Goal: Transaction & Acquisition: Purchase product/service

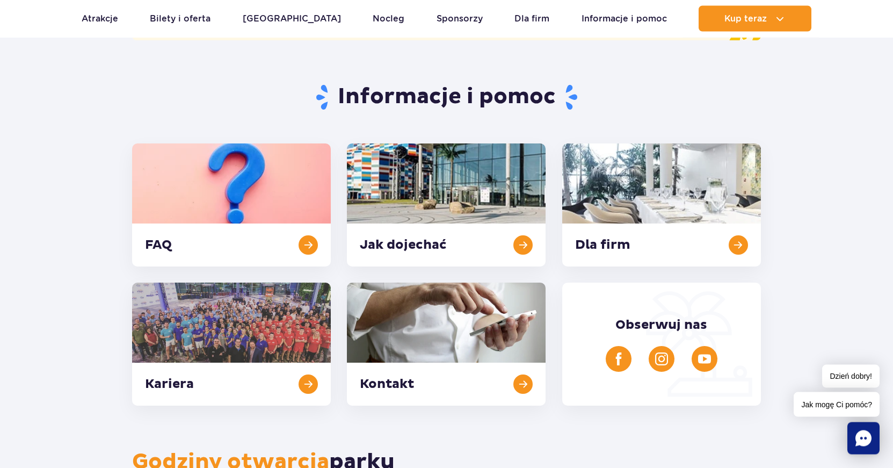
scroll to position [186, 0]
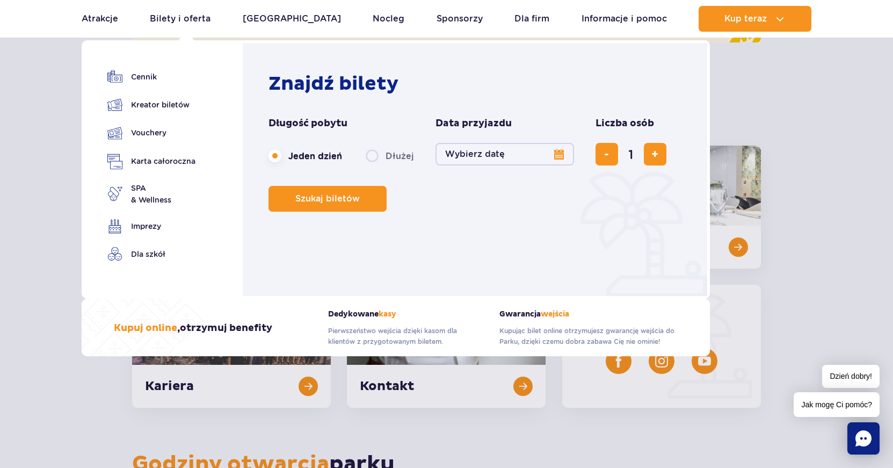
click at [552, 152] on button "Wybierz datę" at bounding box center [504, 154] width 139 height 23
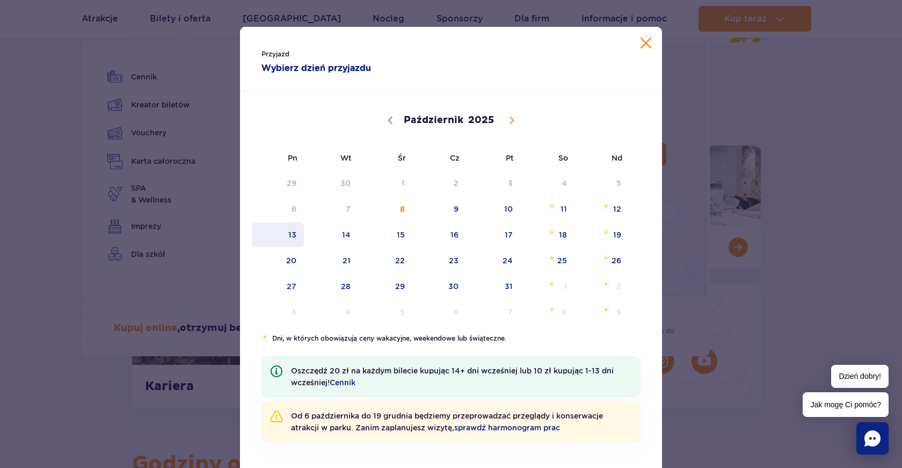
click at [283, 232] on span "13" at bounding box center [278, 234] width 54 height 25
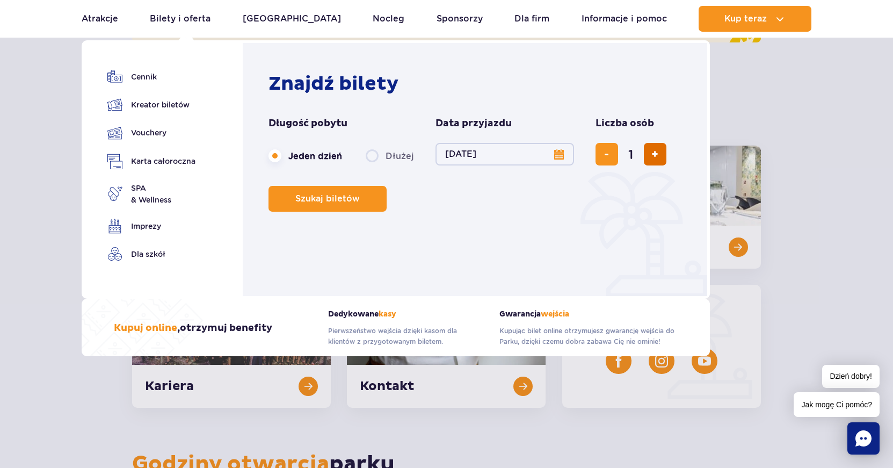
click at [651, 154] on span "dodaj bilet" at bounding box center [654, 154] width 7 height 0
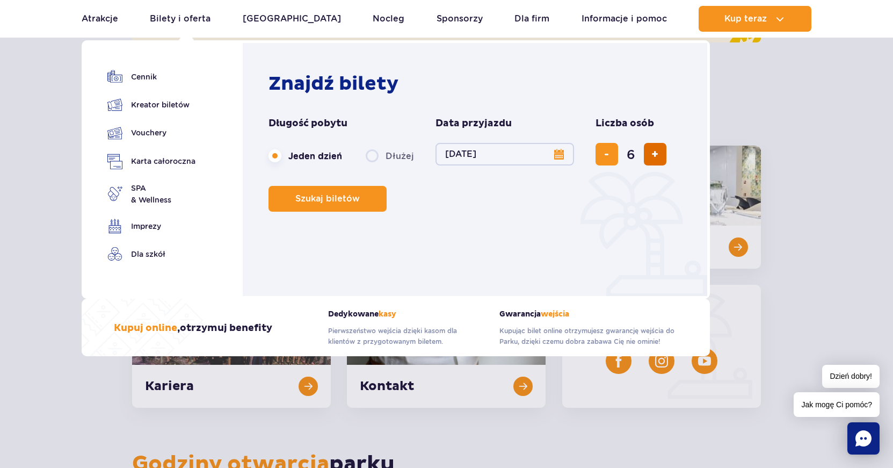
click at [651, 154] on span "dodaj bilet" at bounding box center [654, 154] width 7 height 0
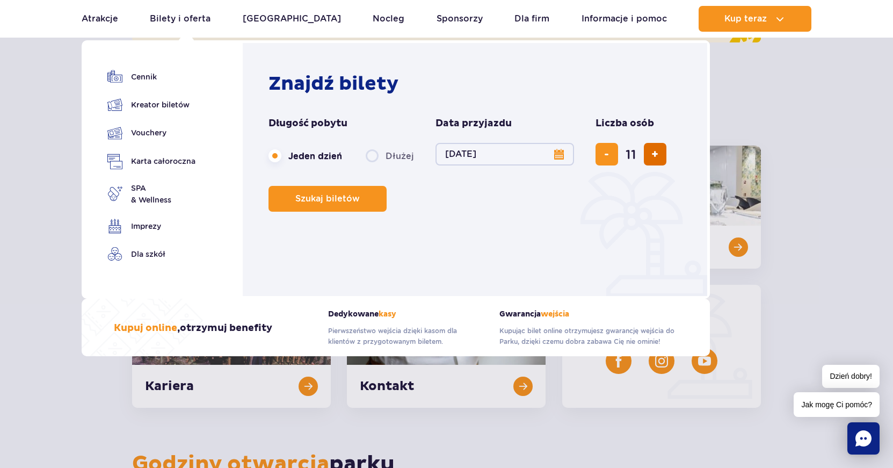
click at [651, 154] on span "dodaj bilet" at bounding box center [654, 154] width 7 height 0
type input "14"
click at [651, 155] on div "14" at bounding box center [630, 154] width 71 height 23
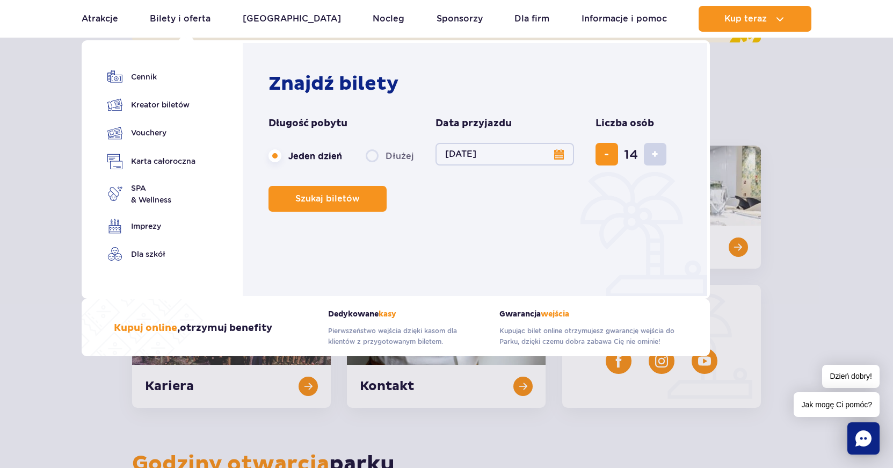
click at [651, 155] on div "14" at bounding box center [630, 154] width 71 height 23
click at [324, 202] on span "Szukaj biletów" at bounding box center [323, 199] width 64 height 10
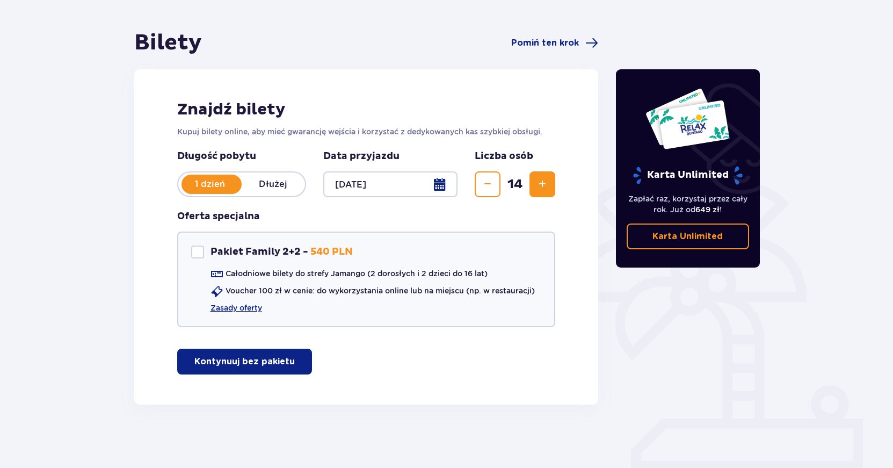
scroll to position [85, 0]
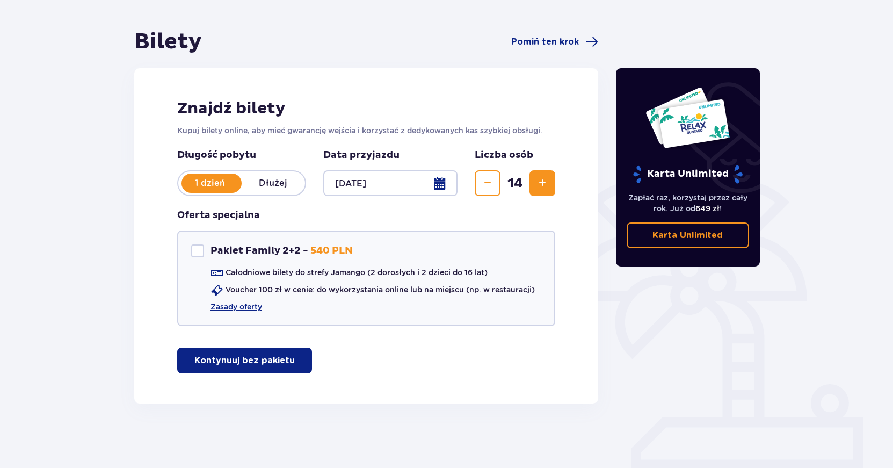
click at [244, 360] on p "Kontynuuj bez pakietu" at bounding box center [244, 360] width 100 height 12
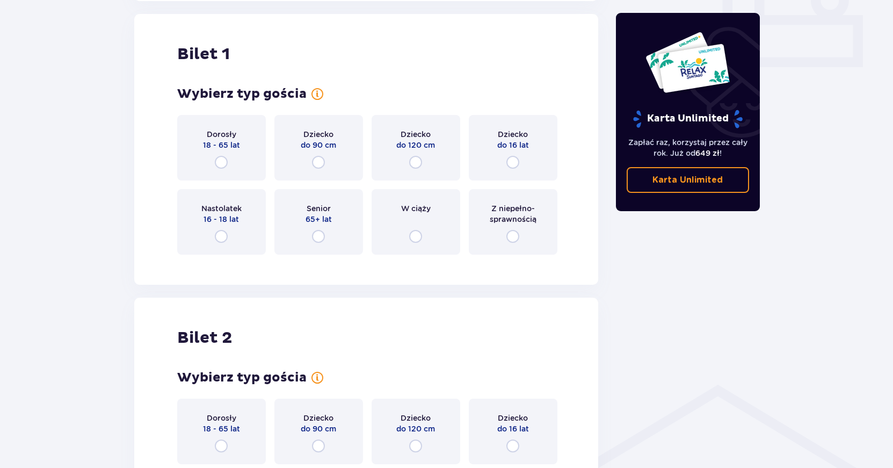
scroll to position [489, 0]
click at [219, 160] on input "radio" at bounding box center [221, 161] width 13 height 13
radio input "true"
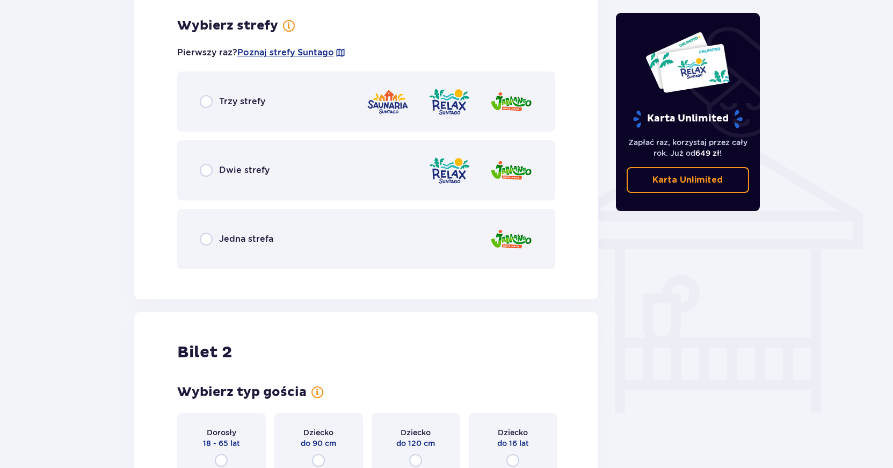
scroll to position [751, 0]
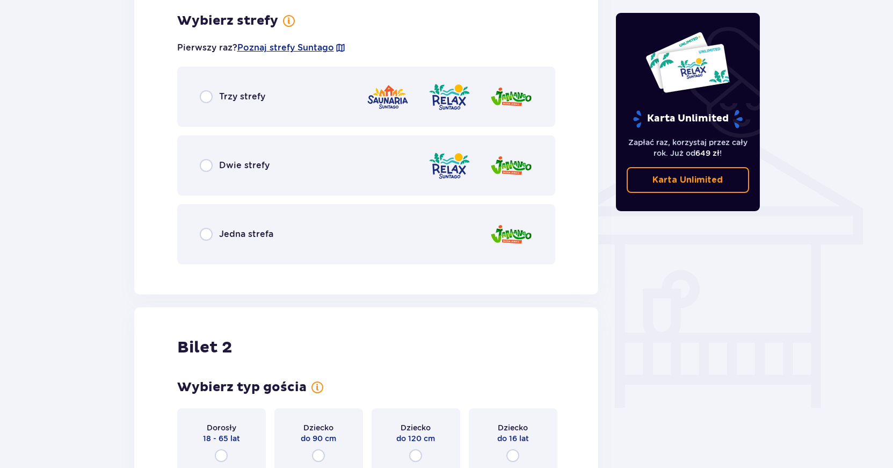
click at [205, 97] on input "radio" at bounding box center [206, 96] width 13 height 13
radio input "true"
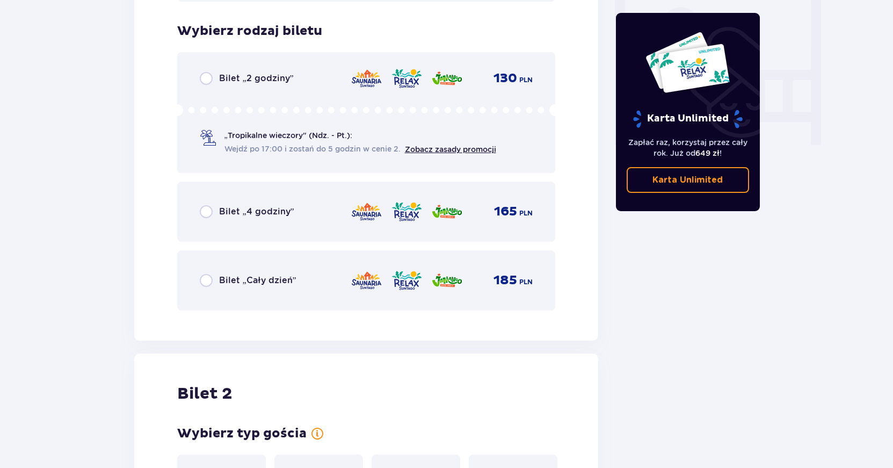
scroll to position [1023, 0]
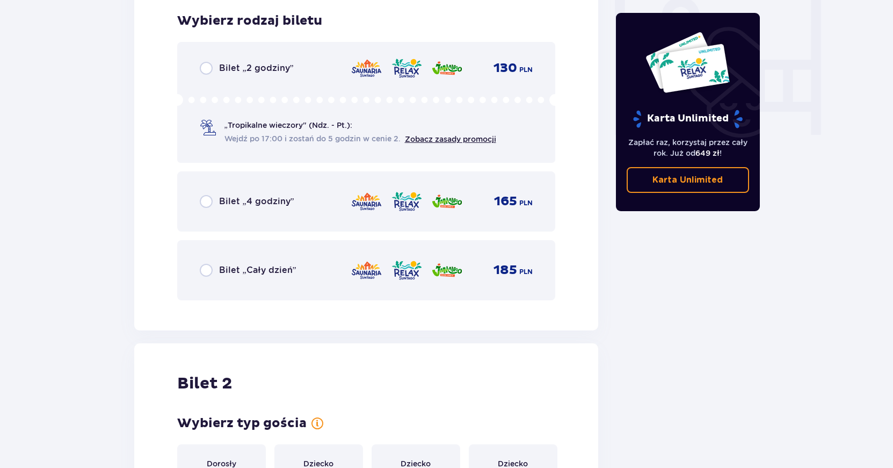
click at [208, 271] on input "radio" at bounding box center [206, 270] width 13 height 13
radio input "true"
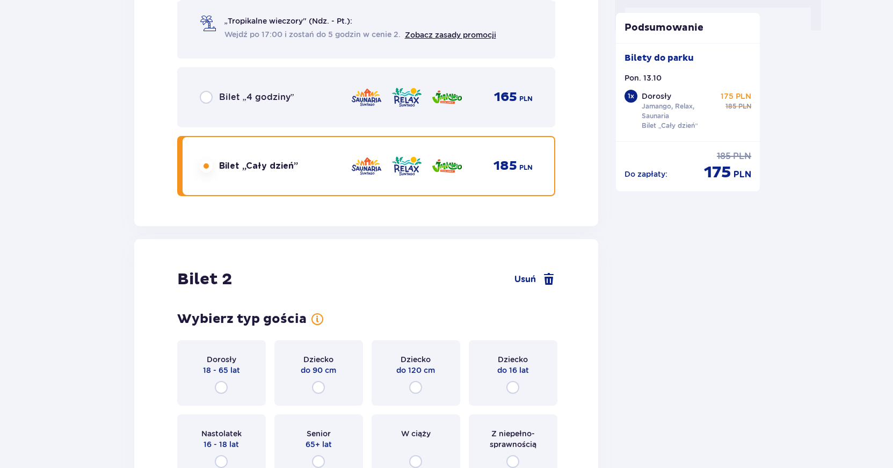
scroll to position [1347, 0]
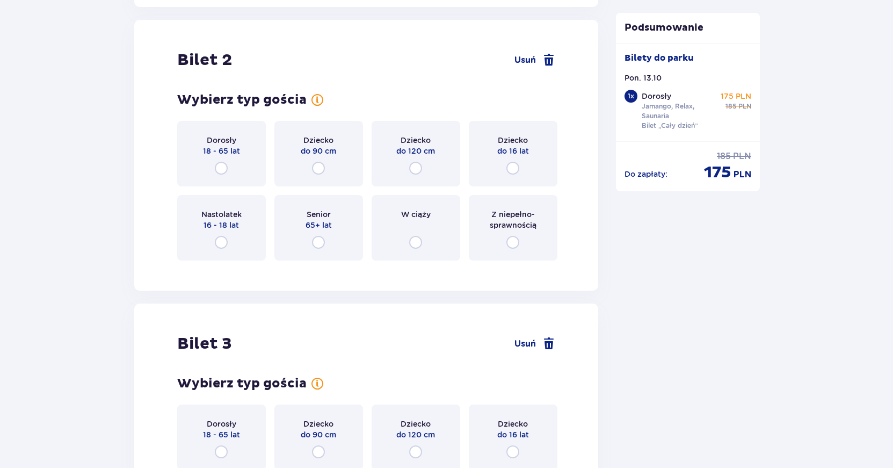
click at [220, 168] on input "radio" at bounding box center [221, 168] width 13 height 13
radio input "true"
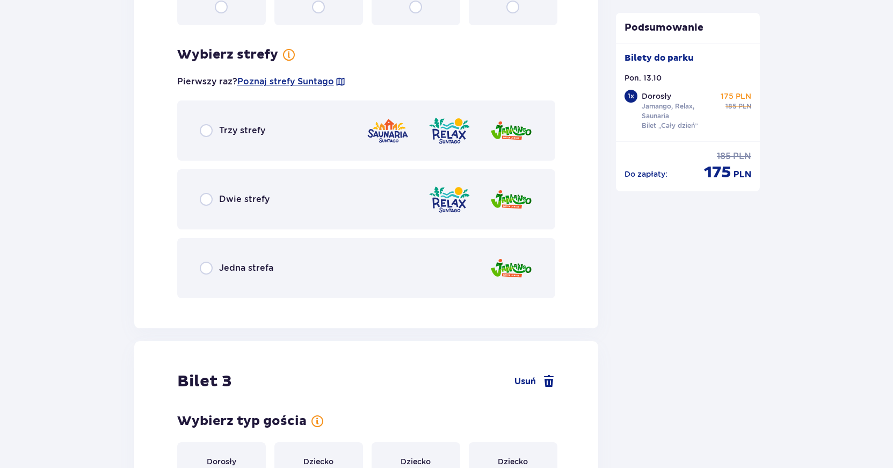
scroll to position [1615, 0]
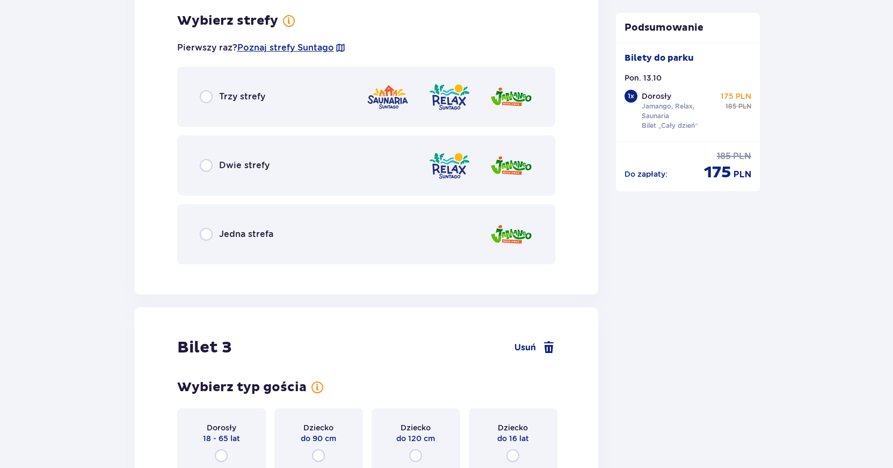
click at [209, 235] on input "radio" at bounding box center [206, 234] width 13 height 13
radio input "true"
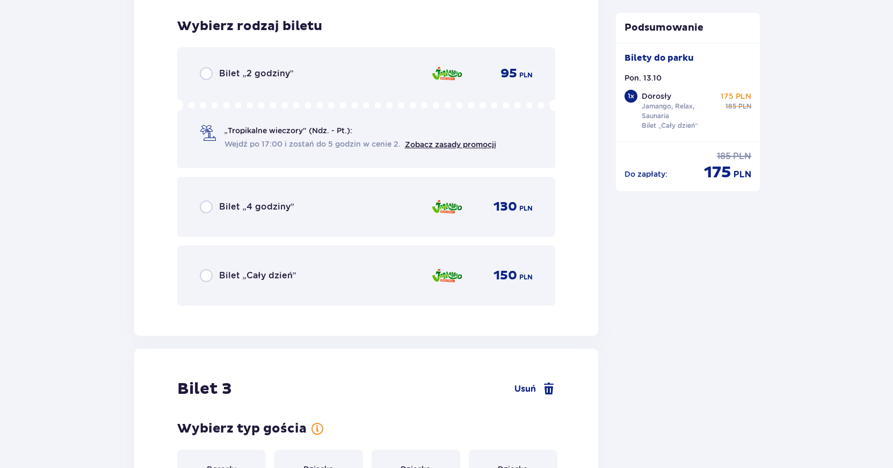
scroll to position [1888, 0]
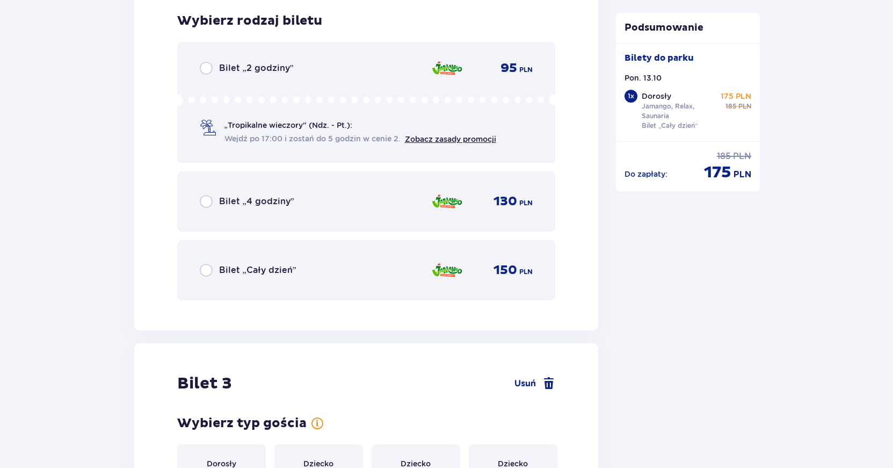
click at [207, 272] on input "radio" at bounding box center [206, 270] width 13 height 13
radio input "true"
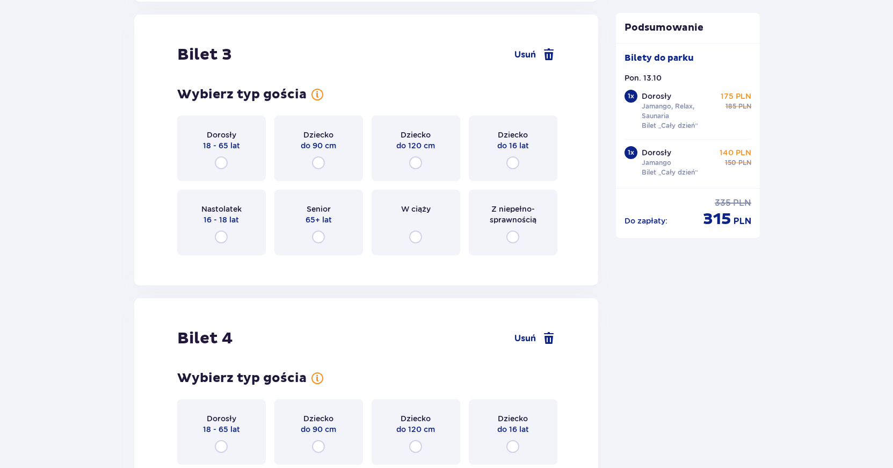
scroll to position [2218, 0]
click at [221, 160] on input "radio" at bounding box center [221, 161] width 13 height 13
radio input "true"
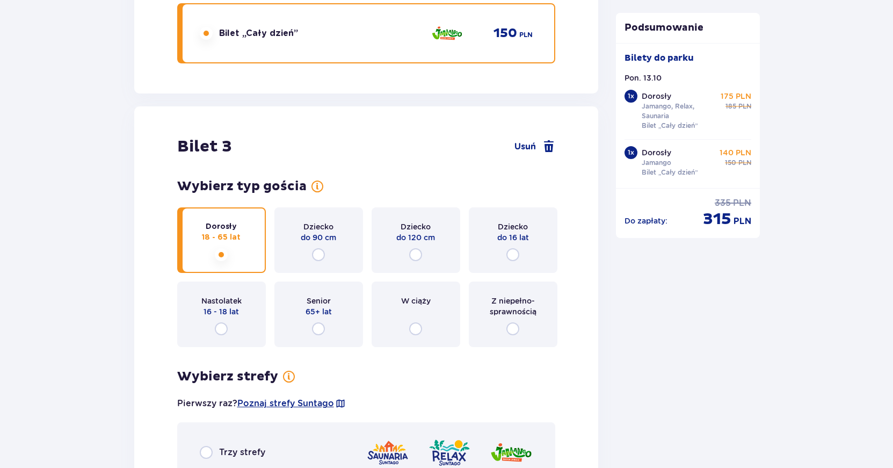
scroll to position [2152, 0]
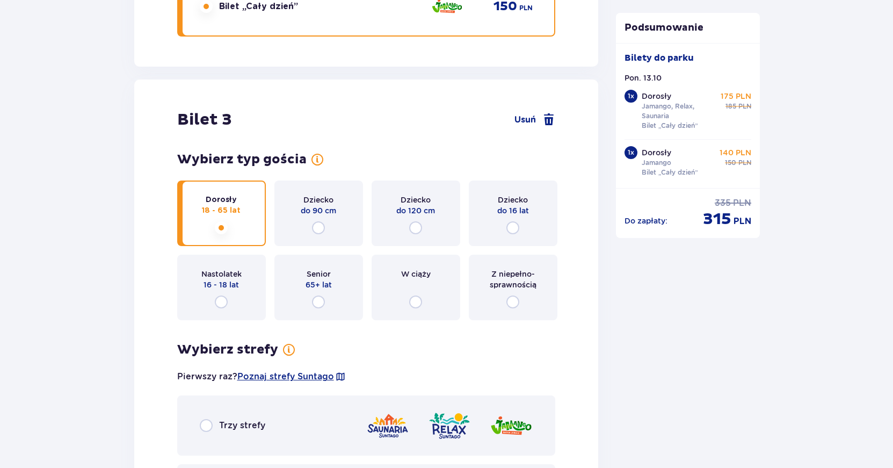
click at [234, 216] on div "Dorosły 18 - 65 lat" at bounding box center [221, 213] width 89 height 66
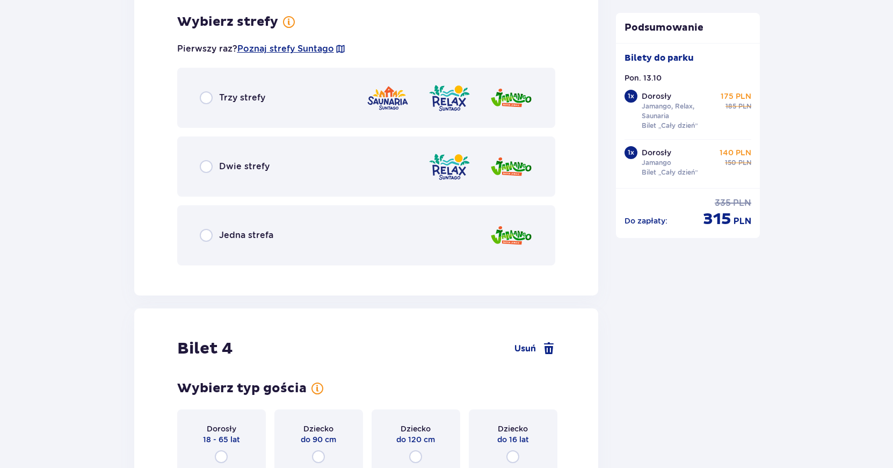
scroll to position [2480, 0]
click at [207, 99] on input "radio" at bounding box center [206, 96] width 13 height 13
radio input "true"
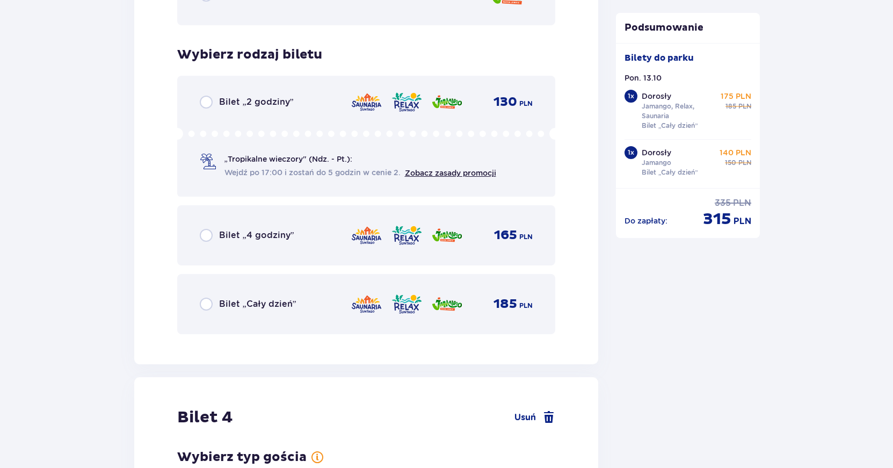
scroll to position [2753, 0]
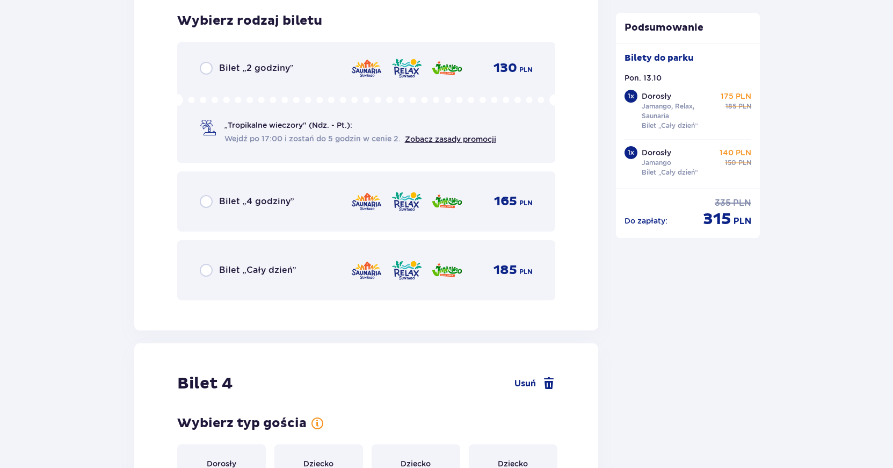
click at [207, 271] on input "radio" at bounding box center [206, 270] width 13 height 13
radio input "true"
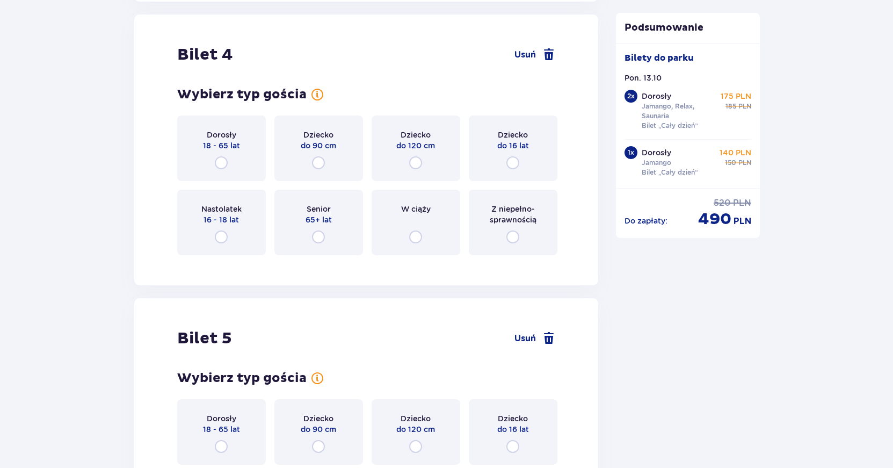
scroll to position [3083, 0]
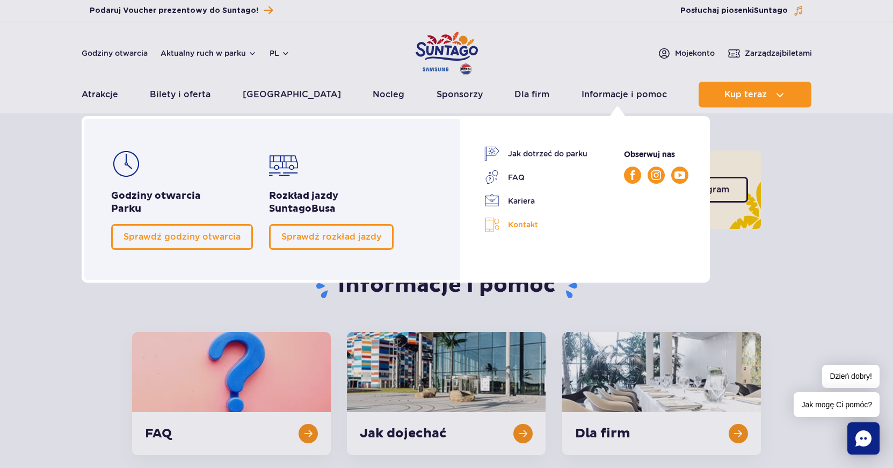
click at [519, 225] on link "Kontakt" at bounding box center [535, 225] width 103 height 16
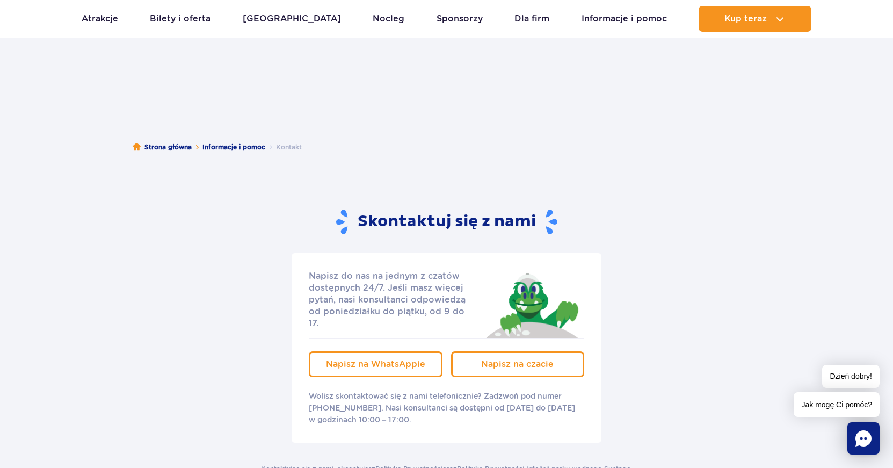
scroll to position [110, 0]
